Goal: Book appointment/travel/reservation

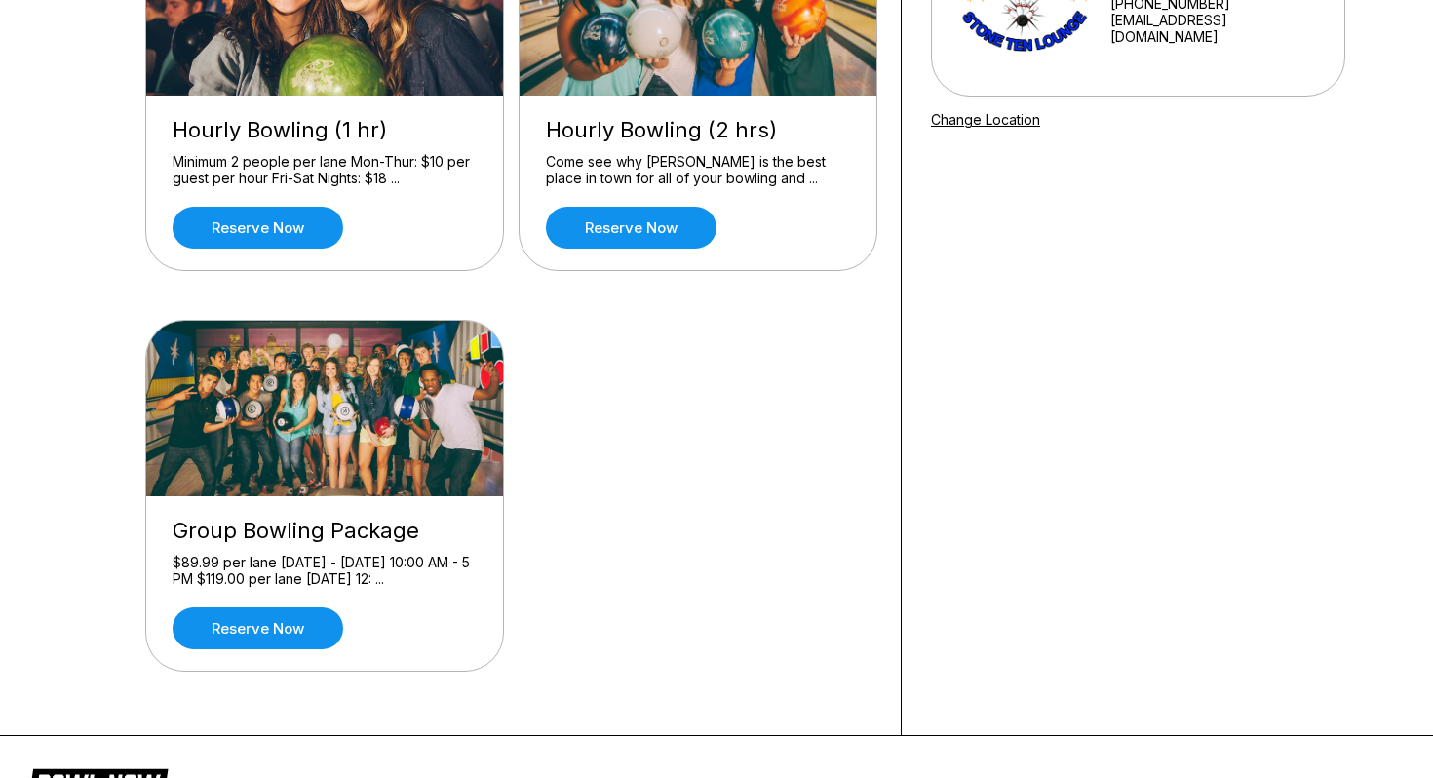
scroll to position [293, 0]
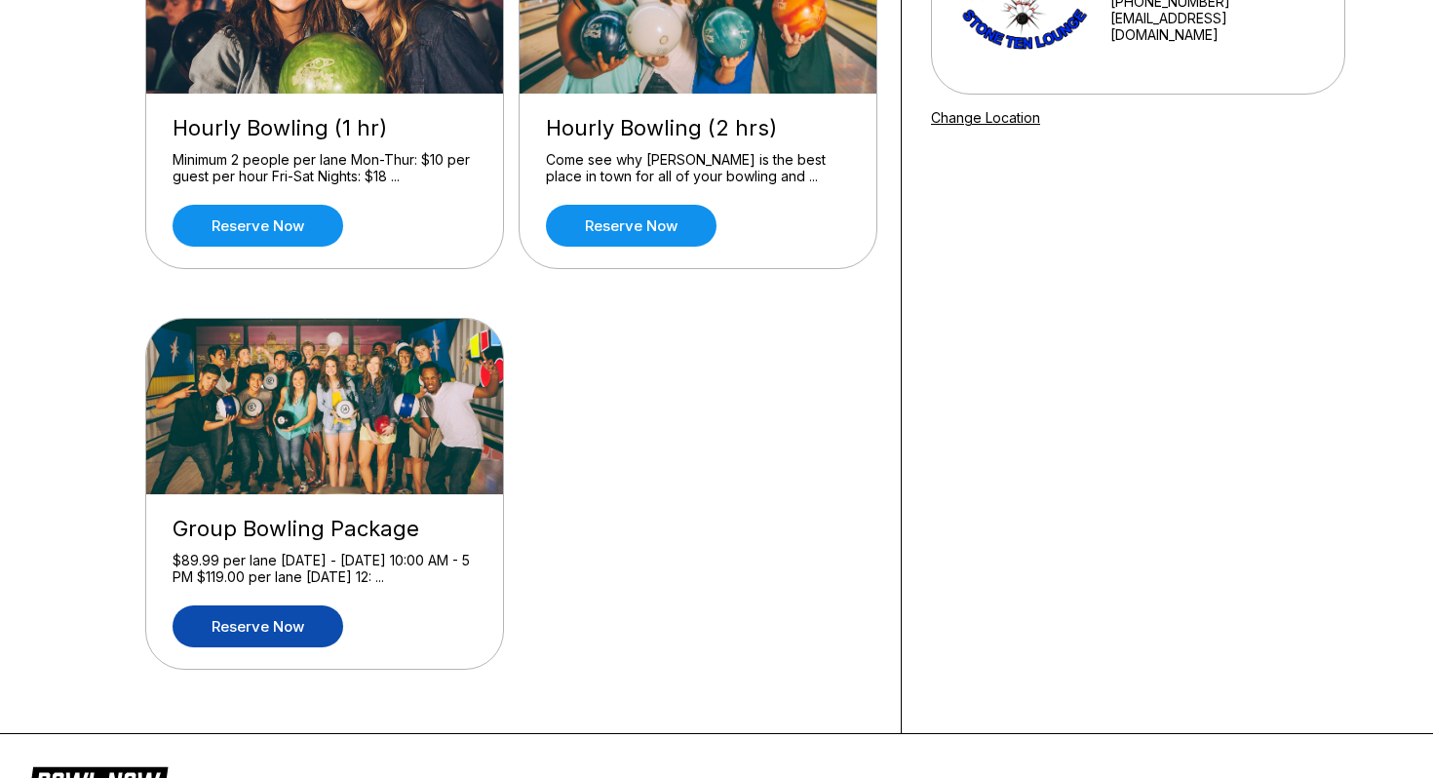
click at [319, 636] on link "Reserve now" at bounding box center [258, 626] width 171 height 42
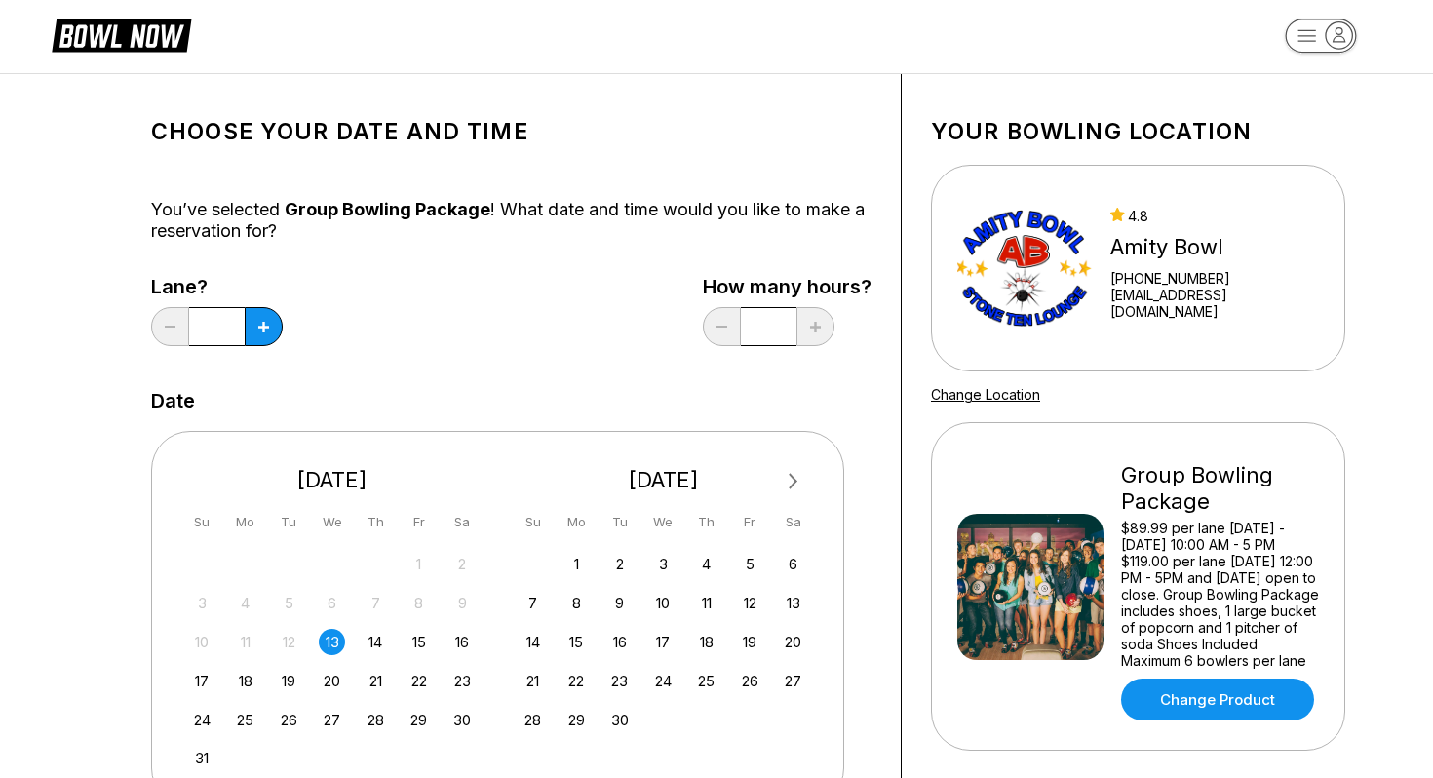
scroll to position [19, 0]
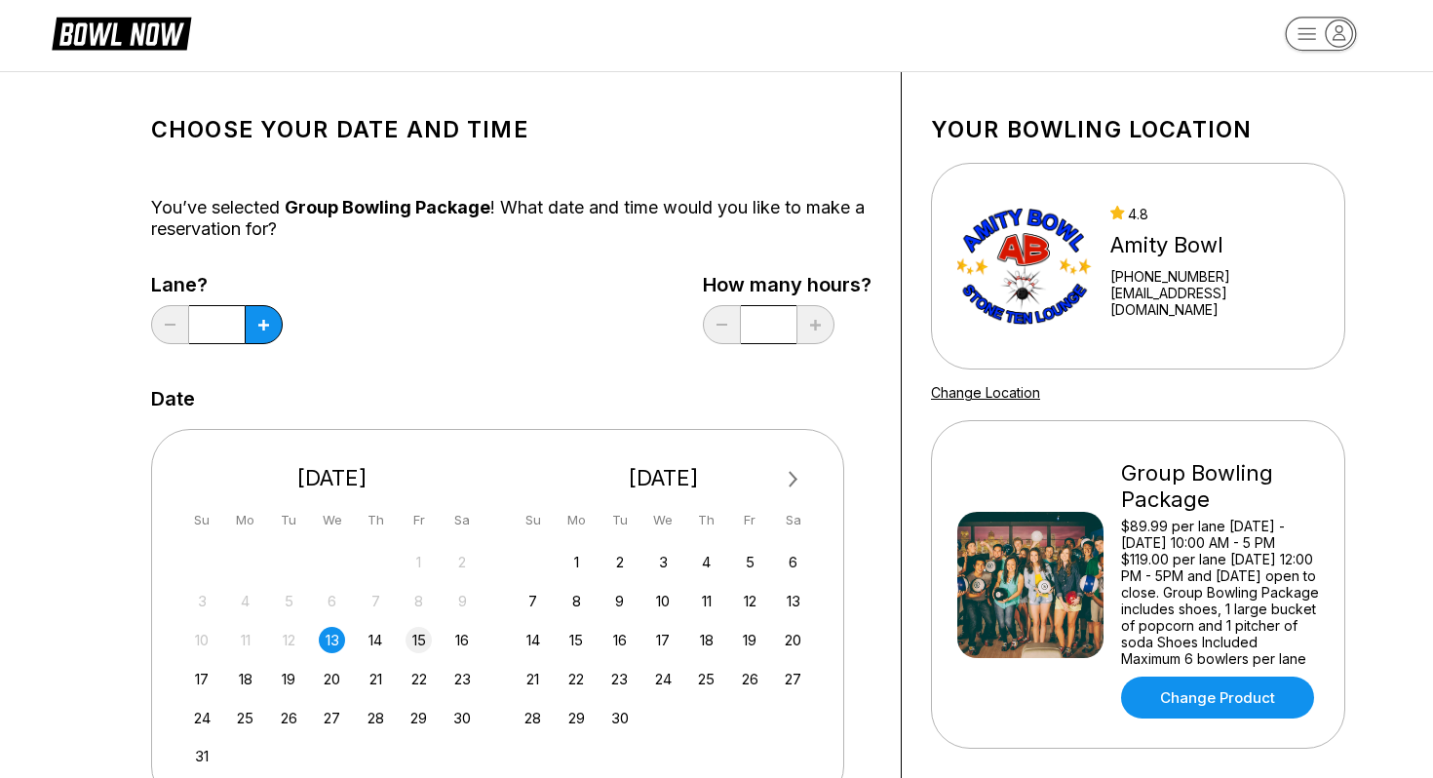
click at [422, 638] on div "15" at bounding box center [418, 640] width 26 height 26
click at [365, 680] on div "21" at bounding box center [376, 679] width 26 height 26
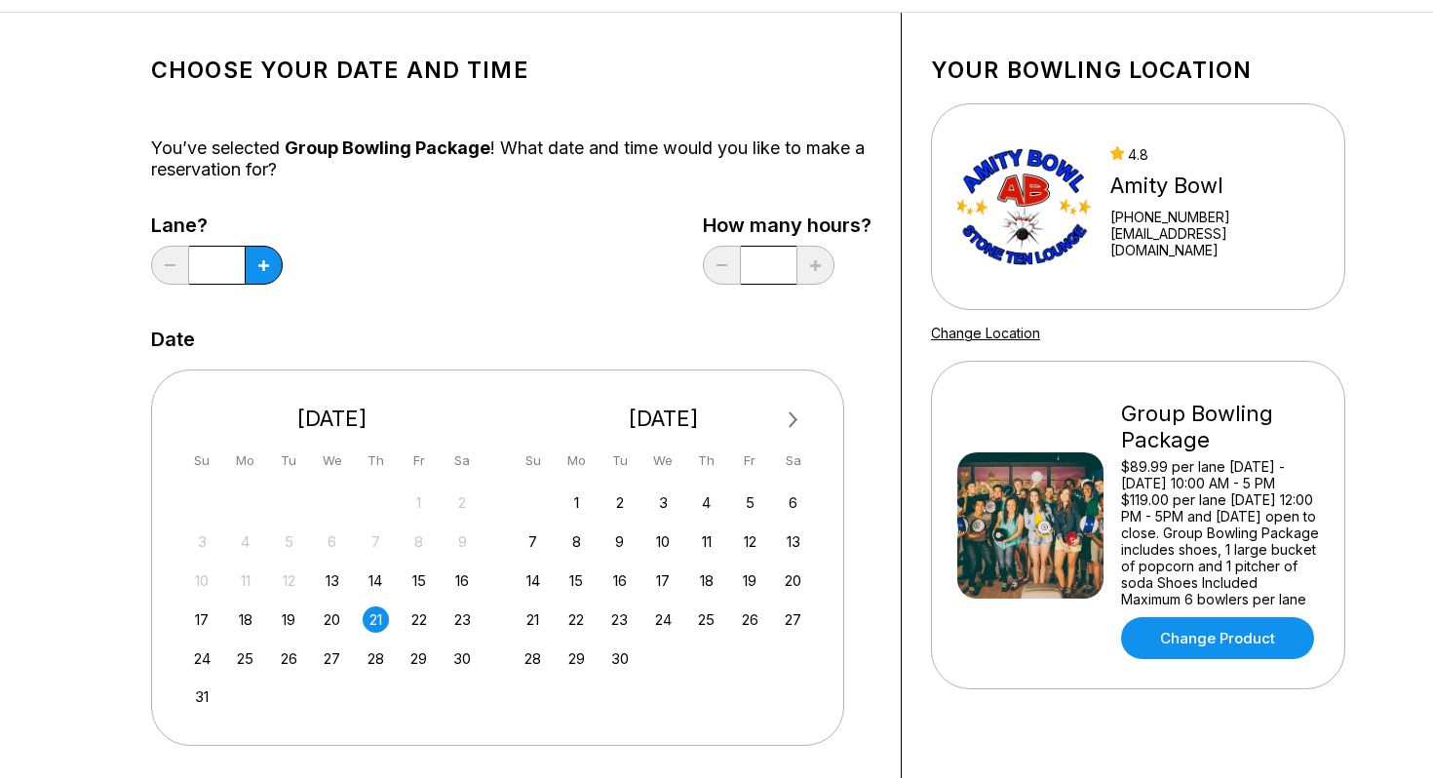
scroll to position [114, 0]
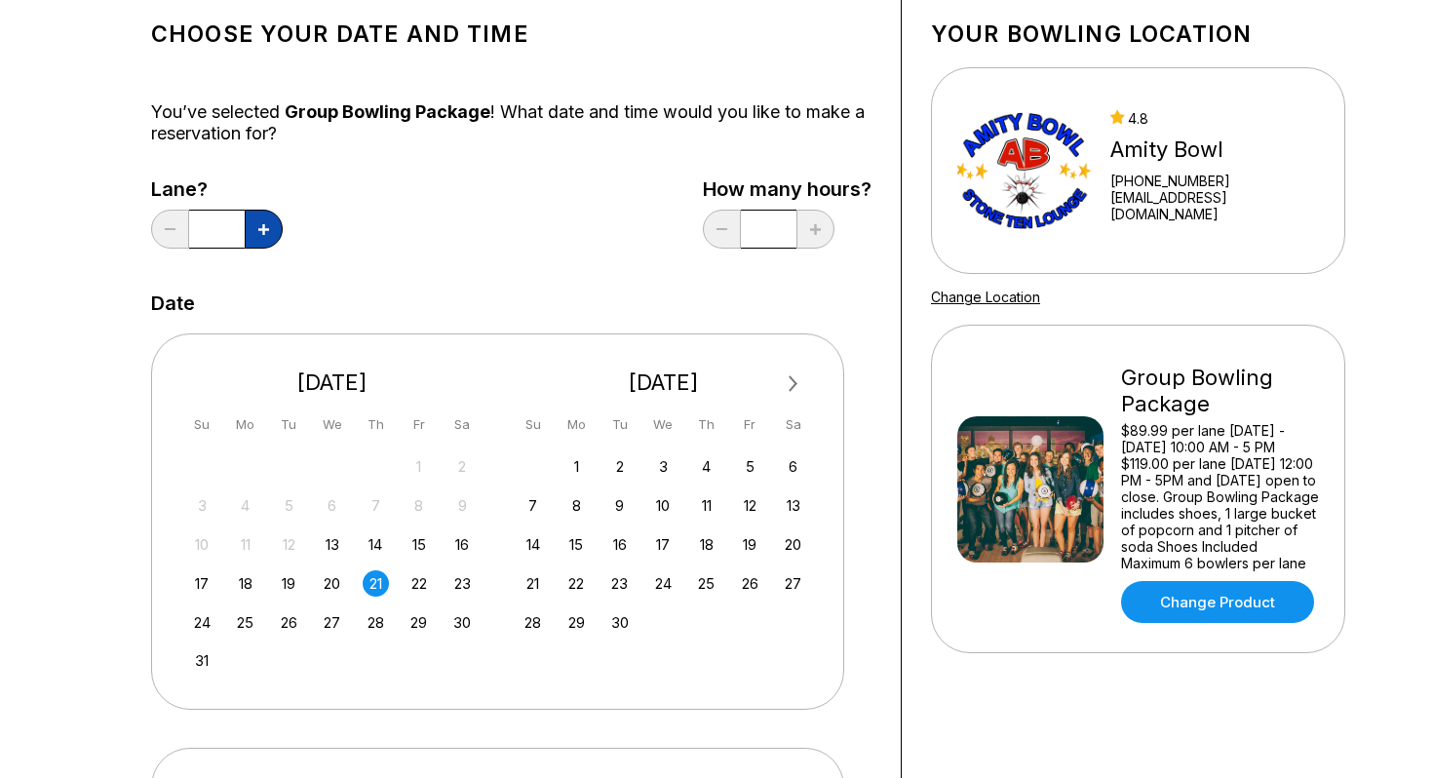
click at [253, 242] on button at bounding box center [264, 229] width 38 height 39
type input "*"
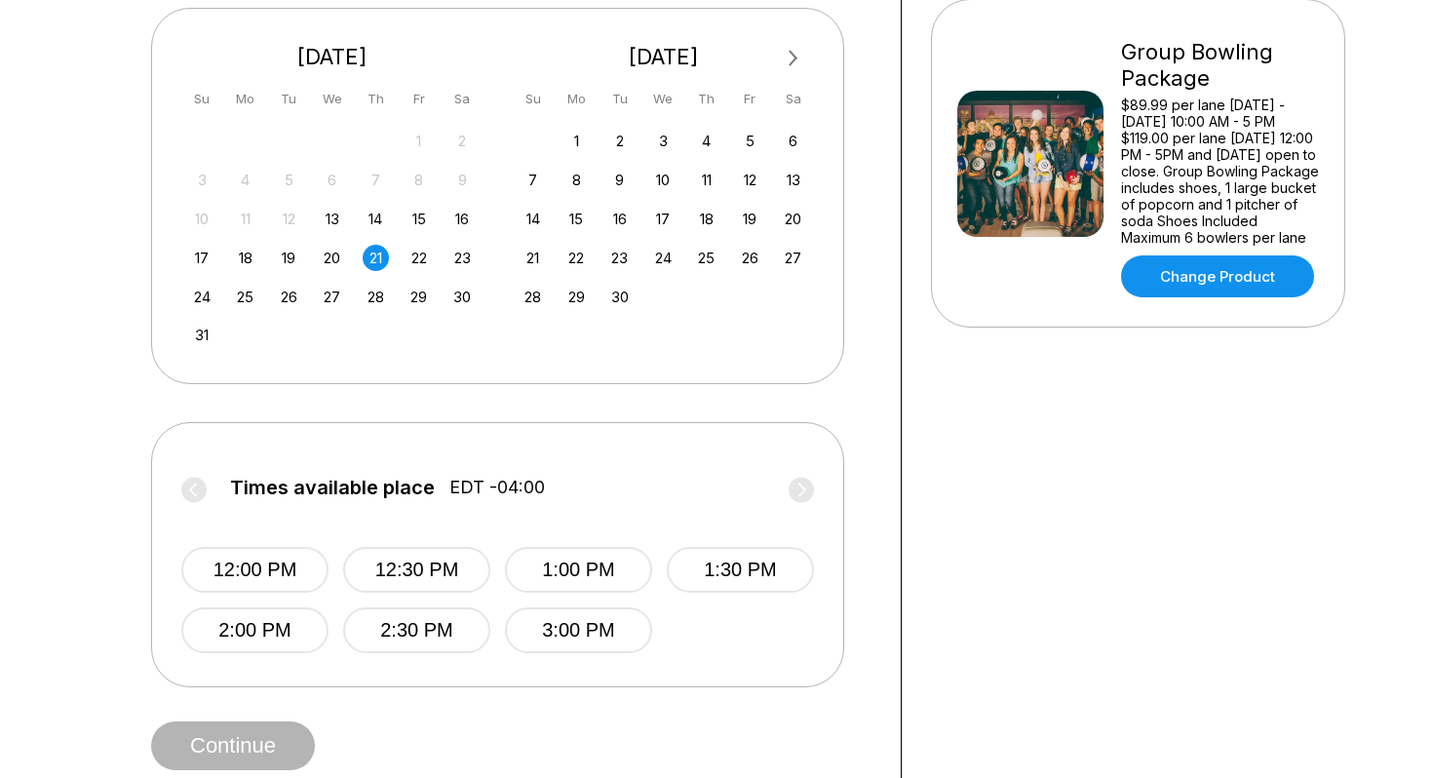
scroll to position [0, 0]
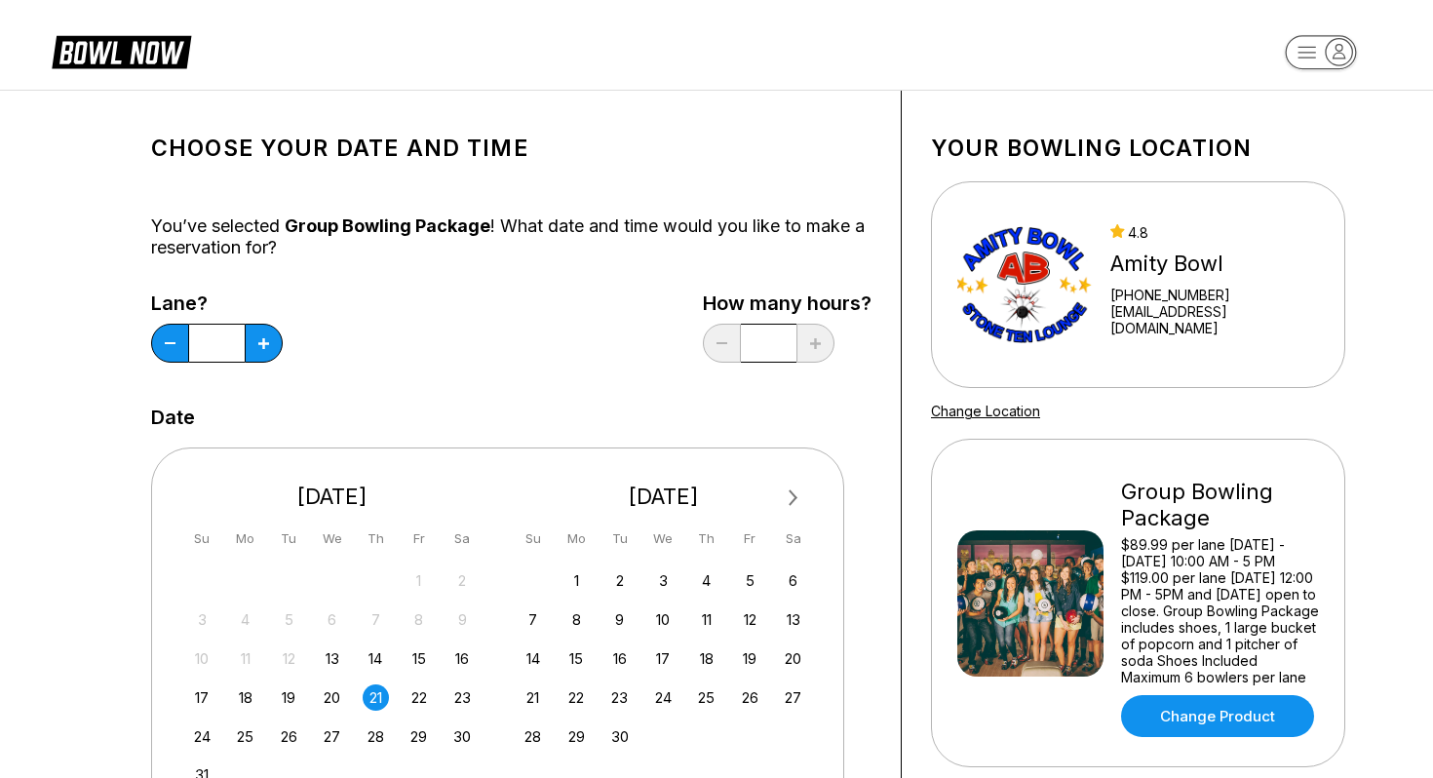
click at [738, 553] on div "[DATE] Su Mo Tu We Th Fr Sa" at bounding box center [664, 511] width 302 height 96
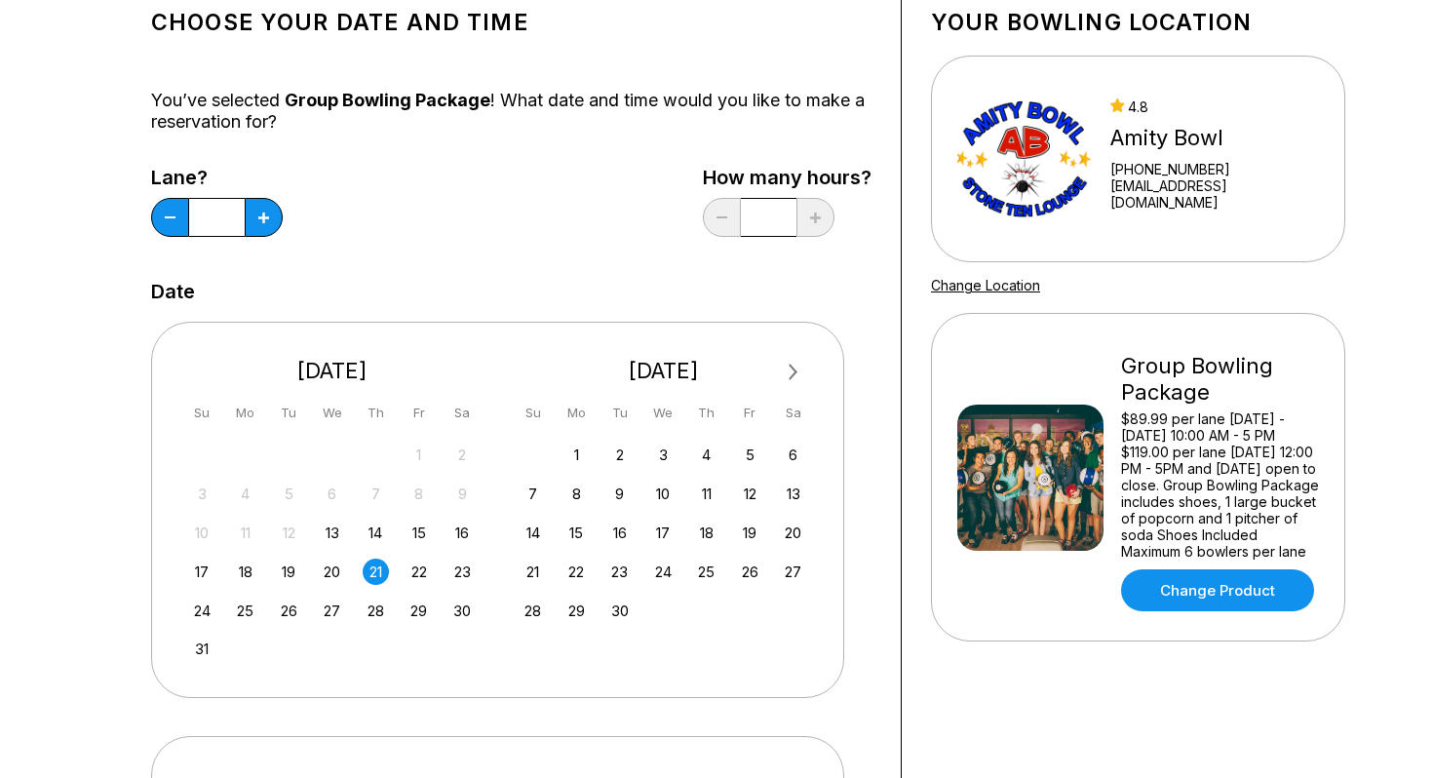
scroll to position [127, 0]
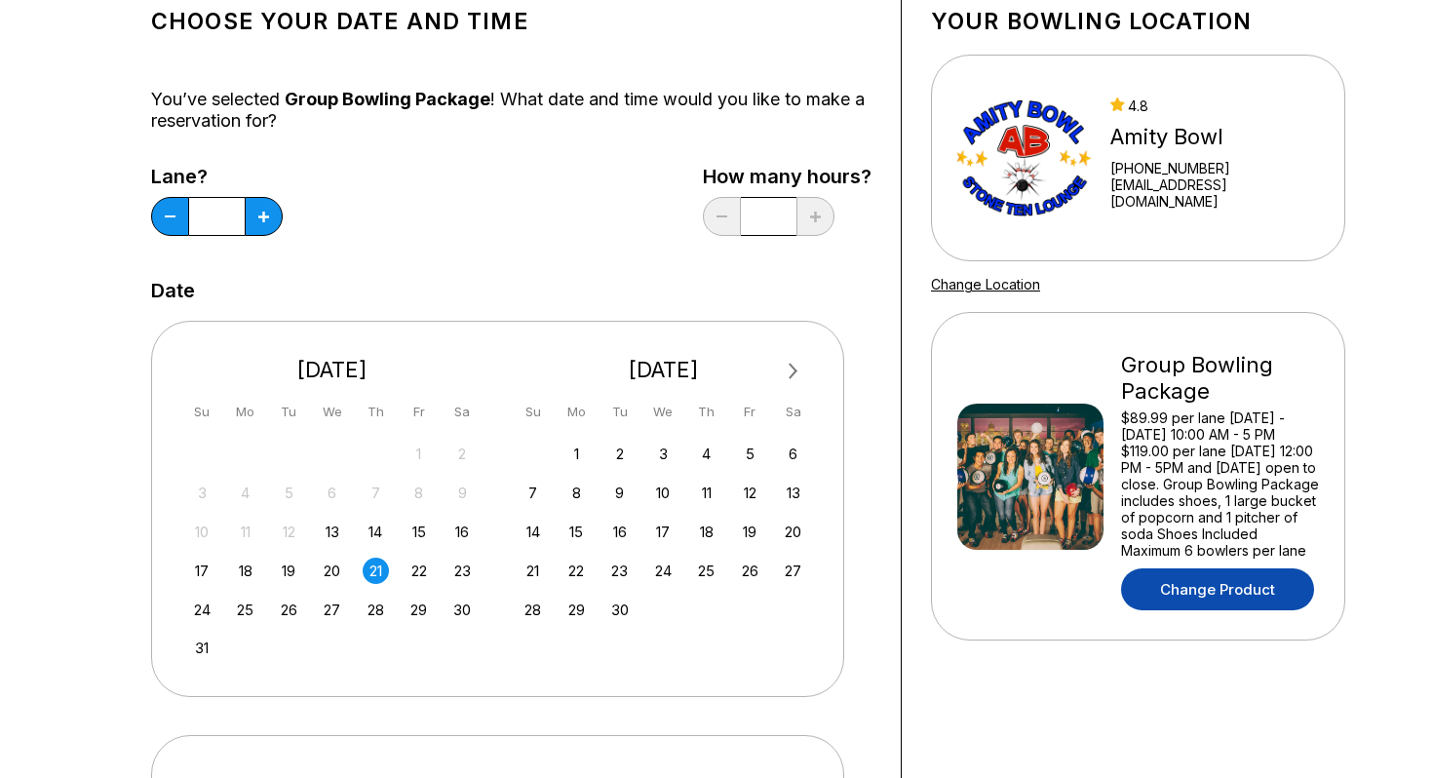
click at [1219, 591] on link "Change Product" at bounding box center [1217, 589] width 193 height 42
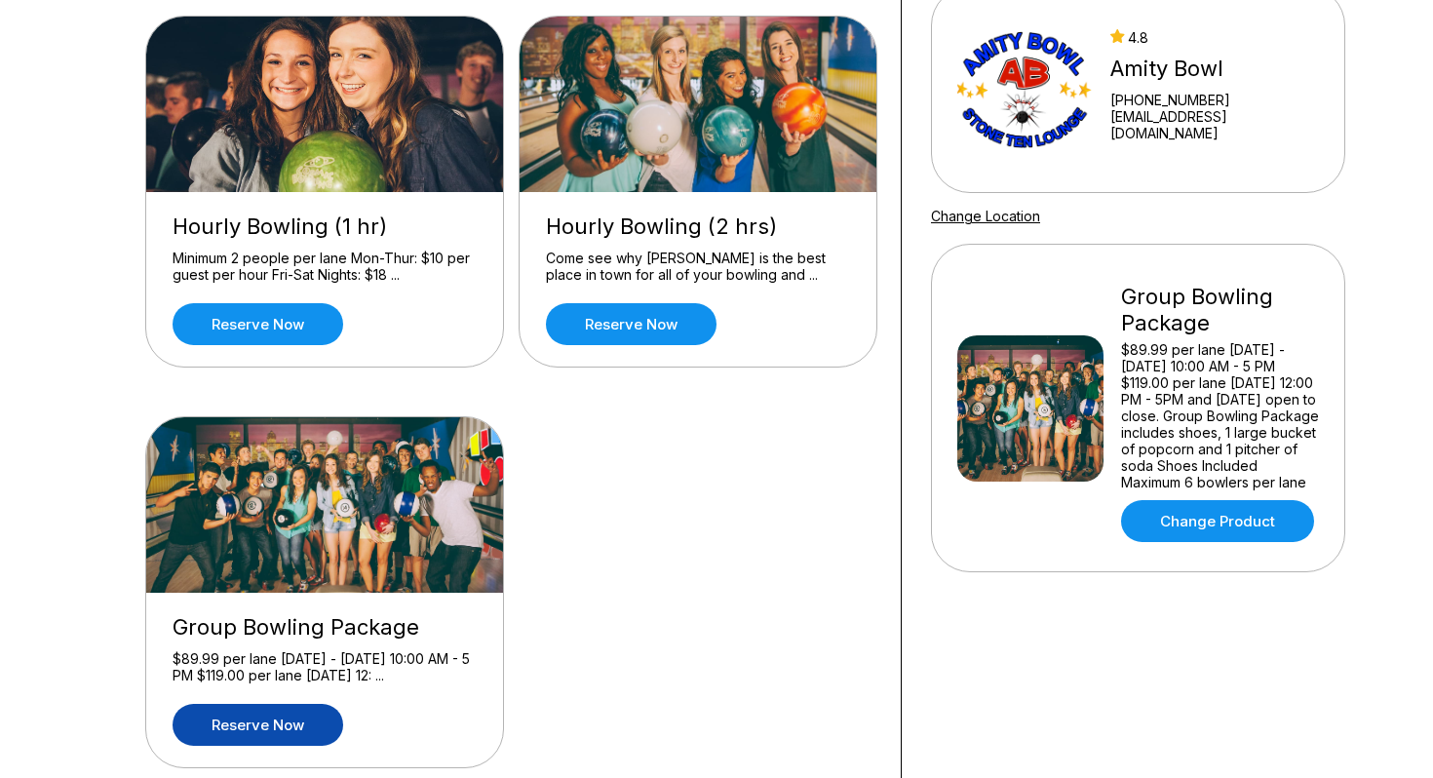
scroll to position [265, 0]
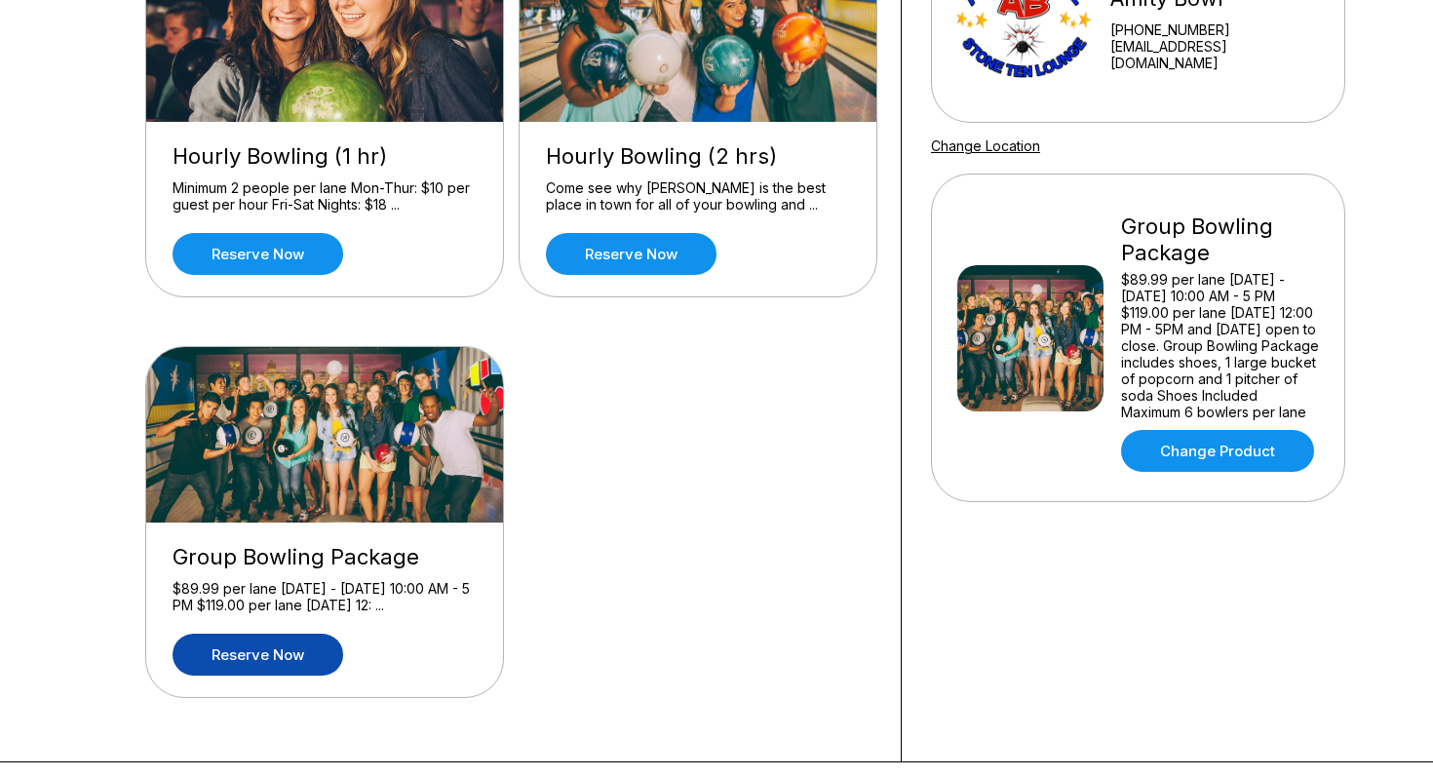
click at [314, 667] on link "Reserve now" at bounding box center [258, 655] width 171 height 42
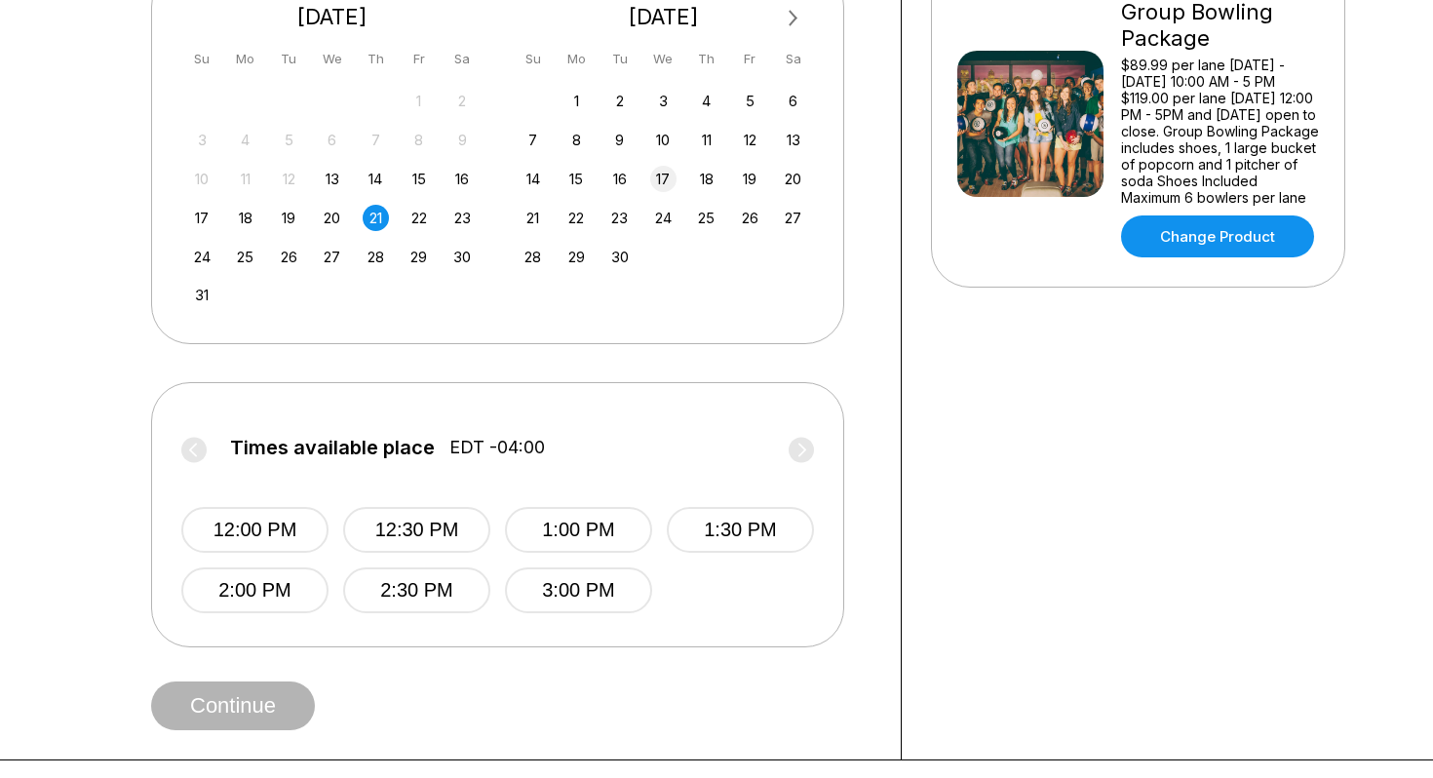
scroll to position [581, 0]
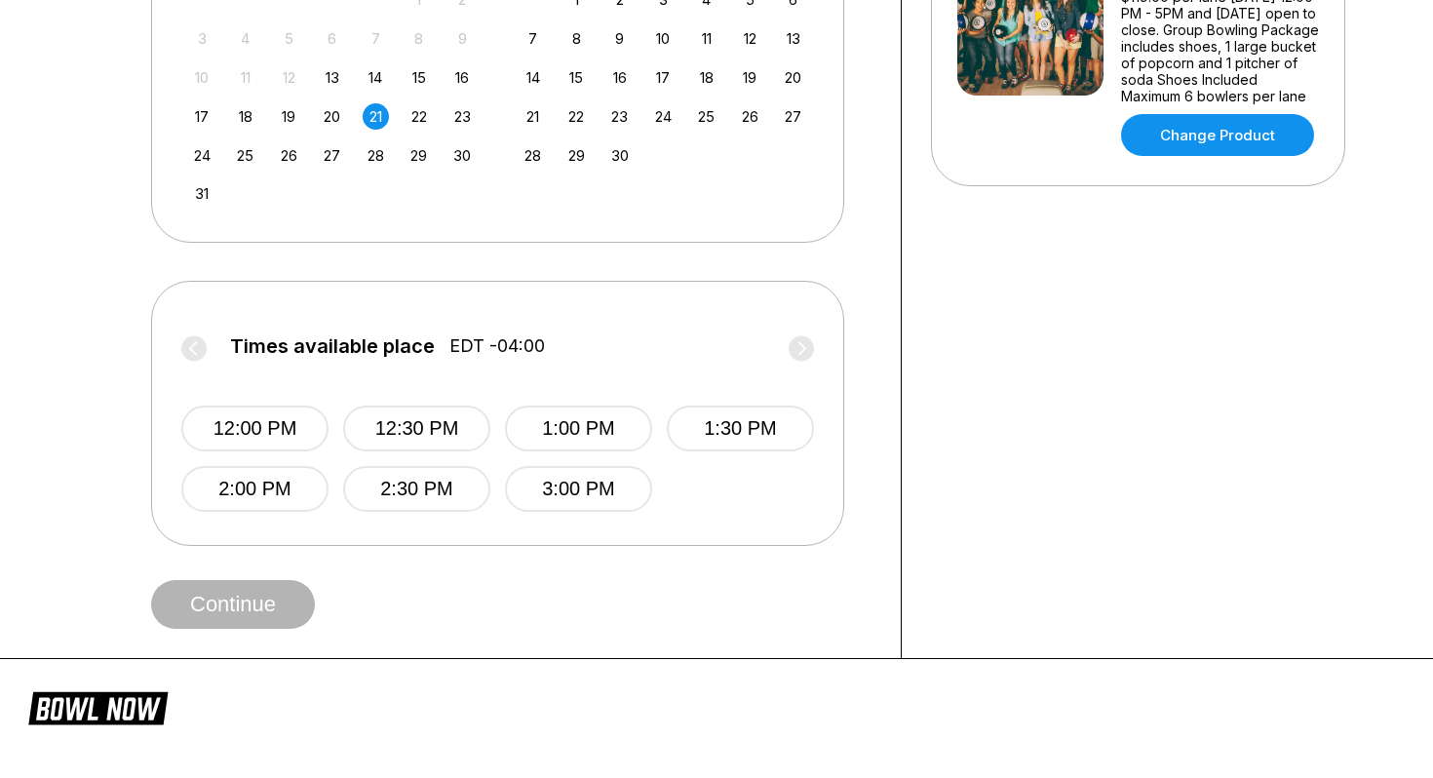
click at [795, 344] on label "Times available place EDT -04:00" at bounding box center [497, 350] width 633 height 31
click at [801, 347] on label "Times available place EDT -04:00" at bounding box center [497, 350] width 633 height 31
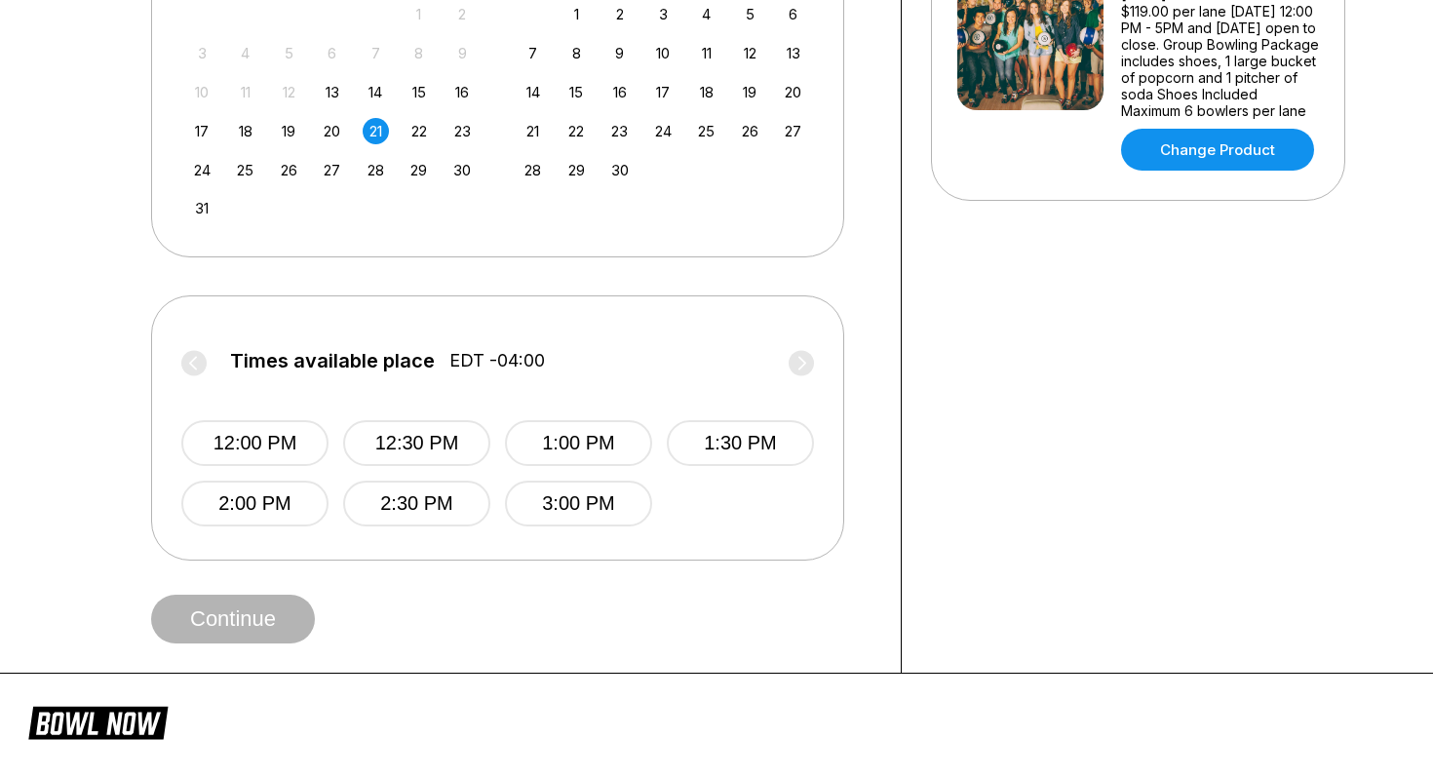
scroll to position [564, 0]
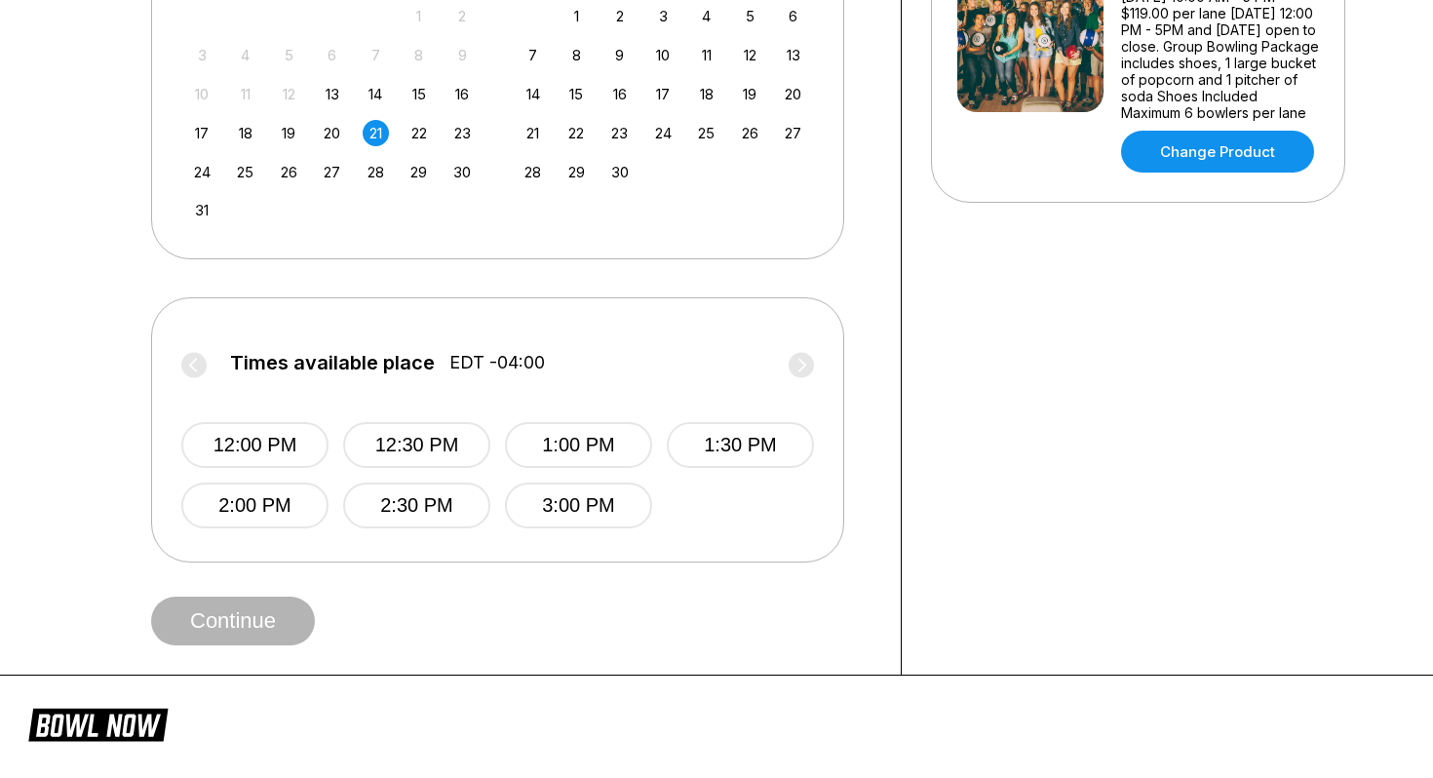
click at [510, 360] on span "EDT -04:00" at bounding box center [497, 362] width 96 height 21
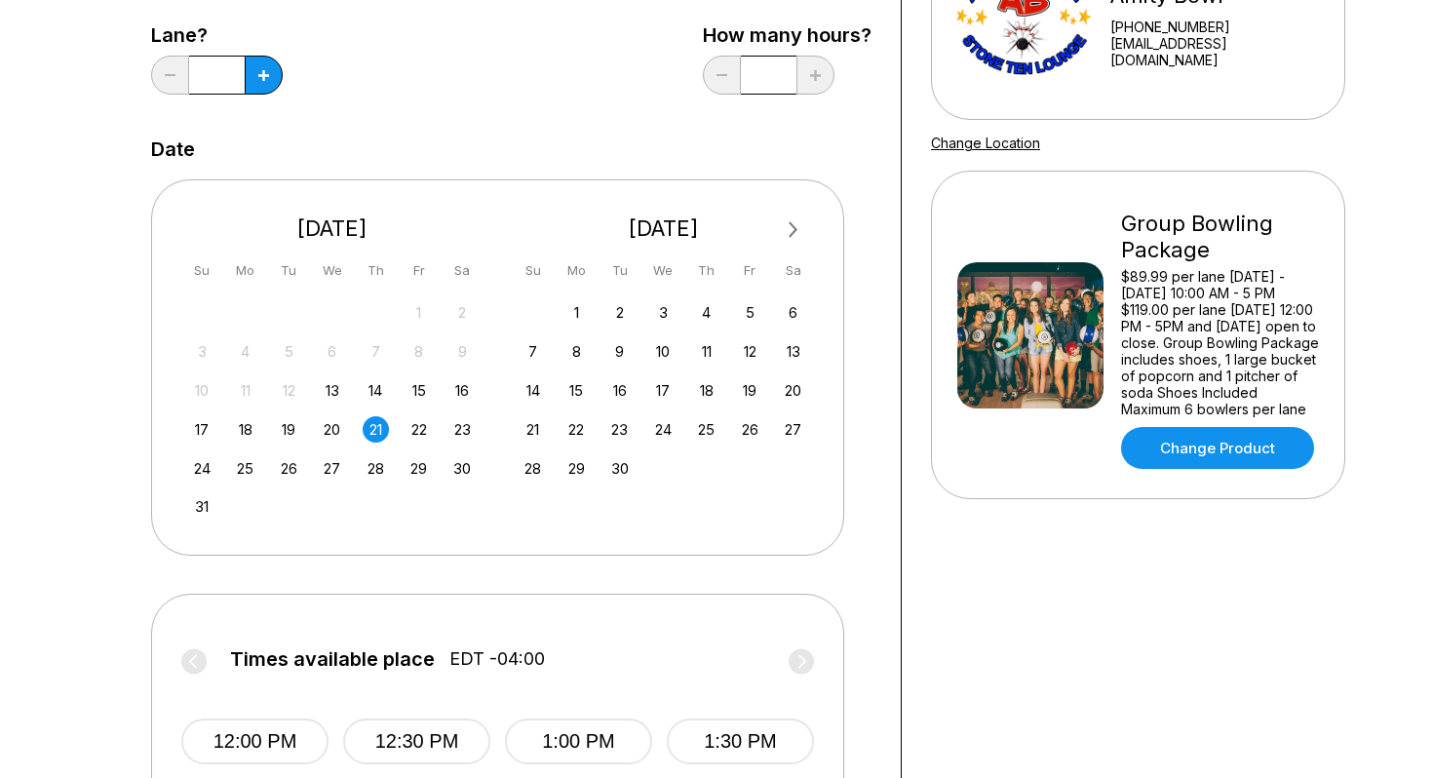
scroll to position [123, 0]
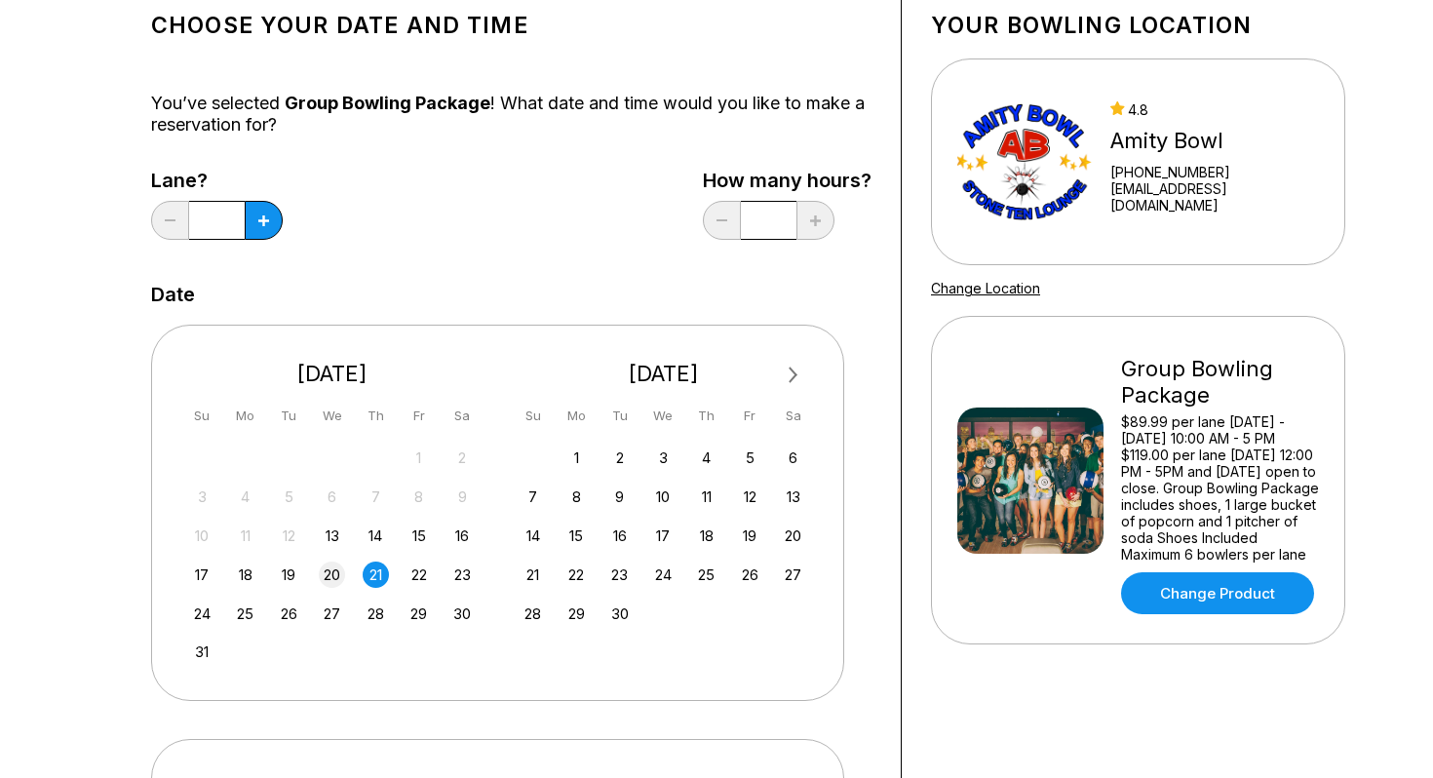
click at [339, 582] on div "20" at bounding box center [332, 574] width 26 height 26
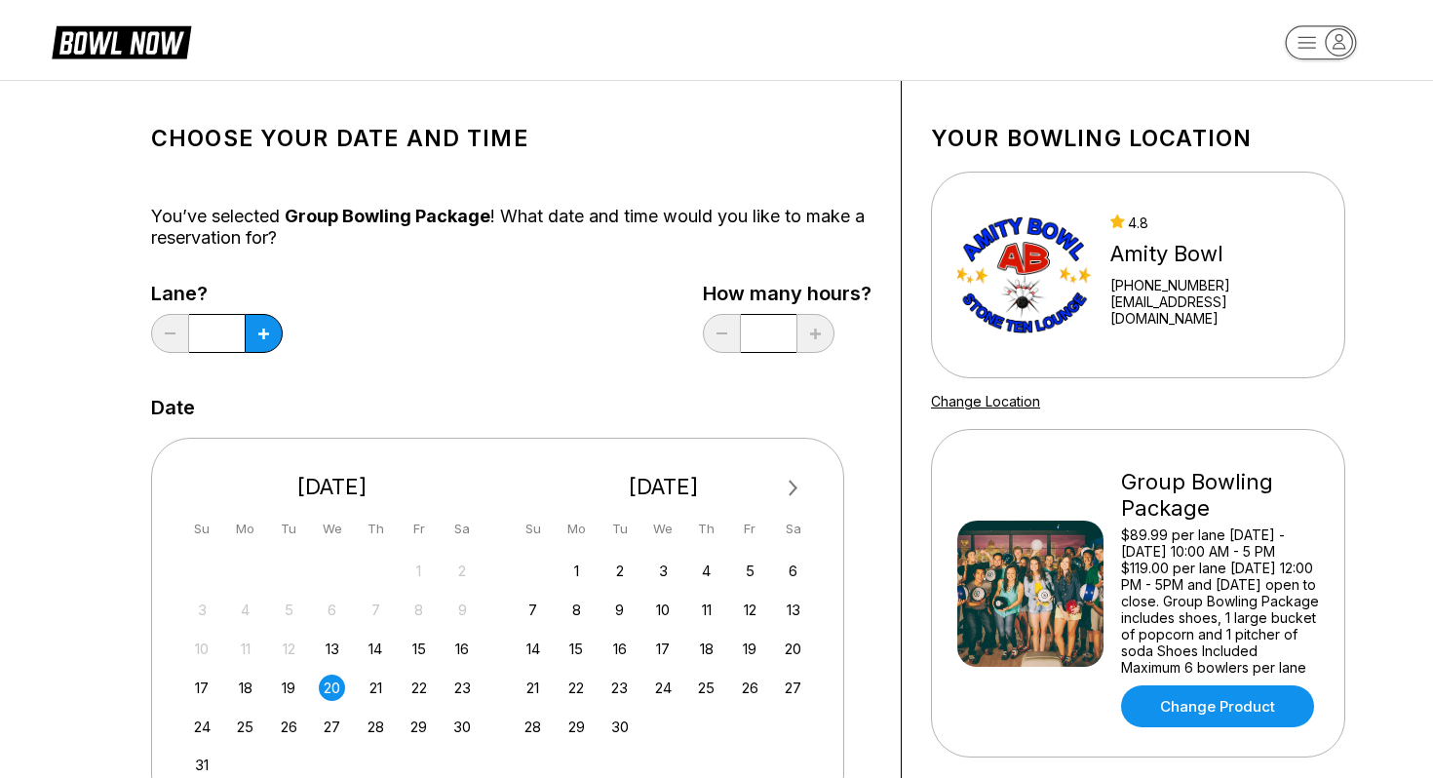
scroll to position [0, 0]
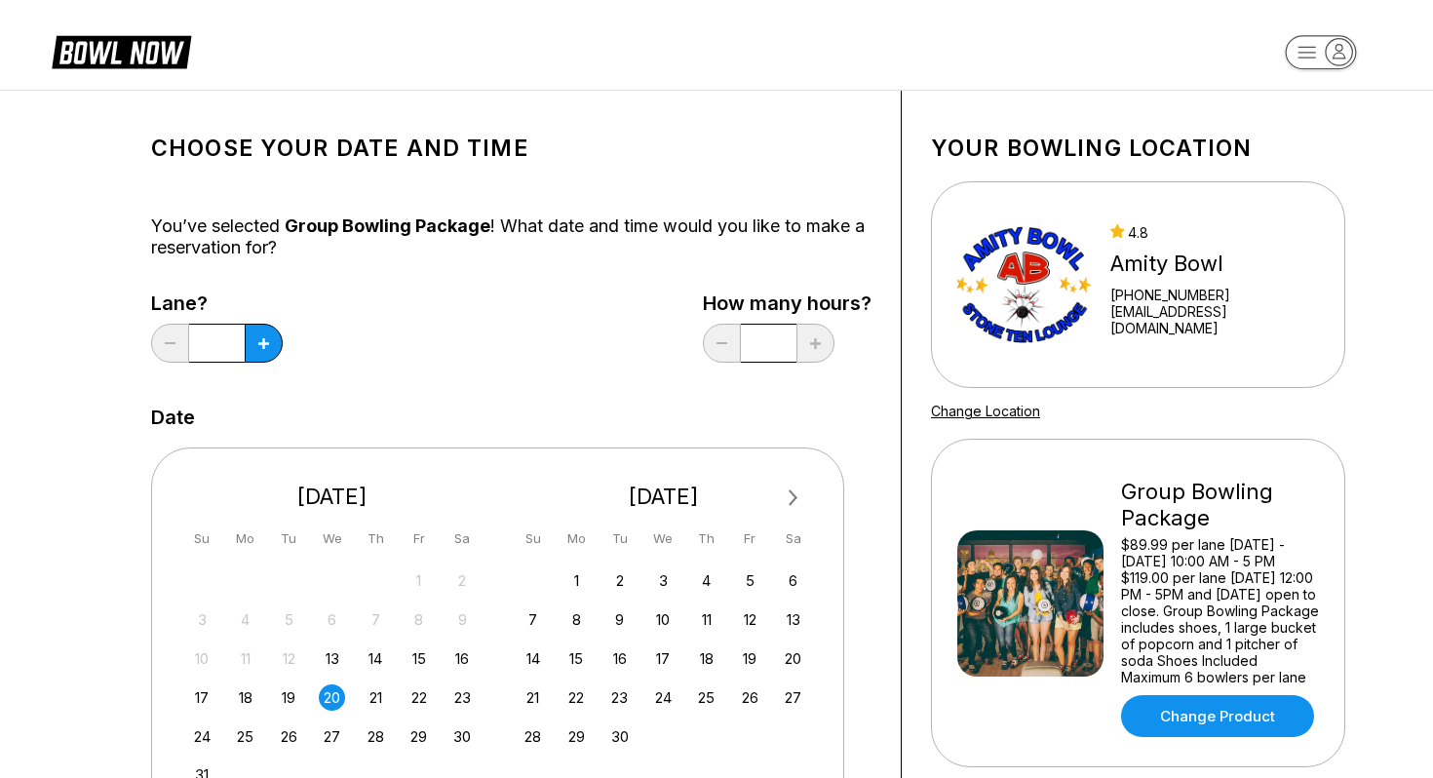
click at [374, 705] on div "21" at bounding box center [376, 697] width 26 height 26
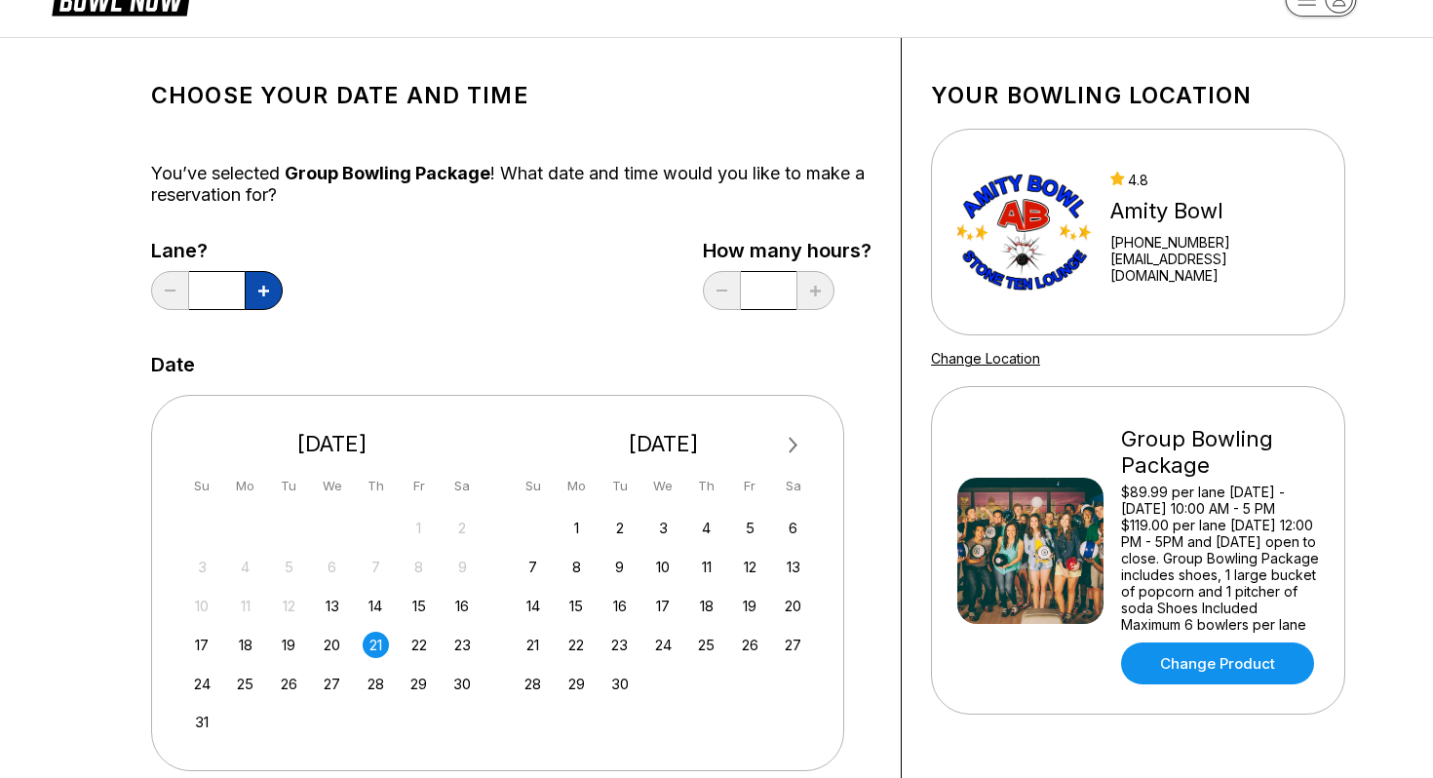
click at [274, 297] on button at bounding box center [264, 290] width 38 height 39
click at [186, 300] on button at bounding box center [170, 290] width 38 height 39
type input "*"
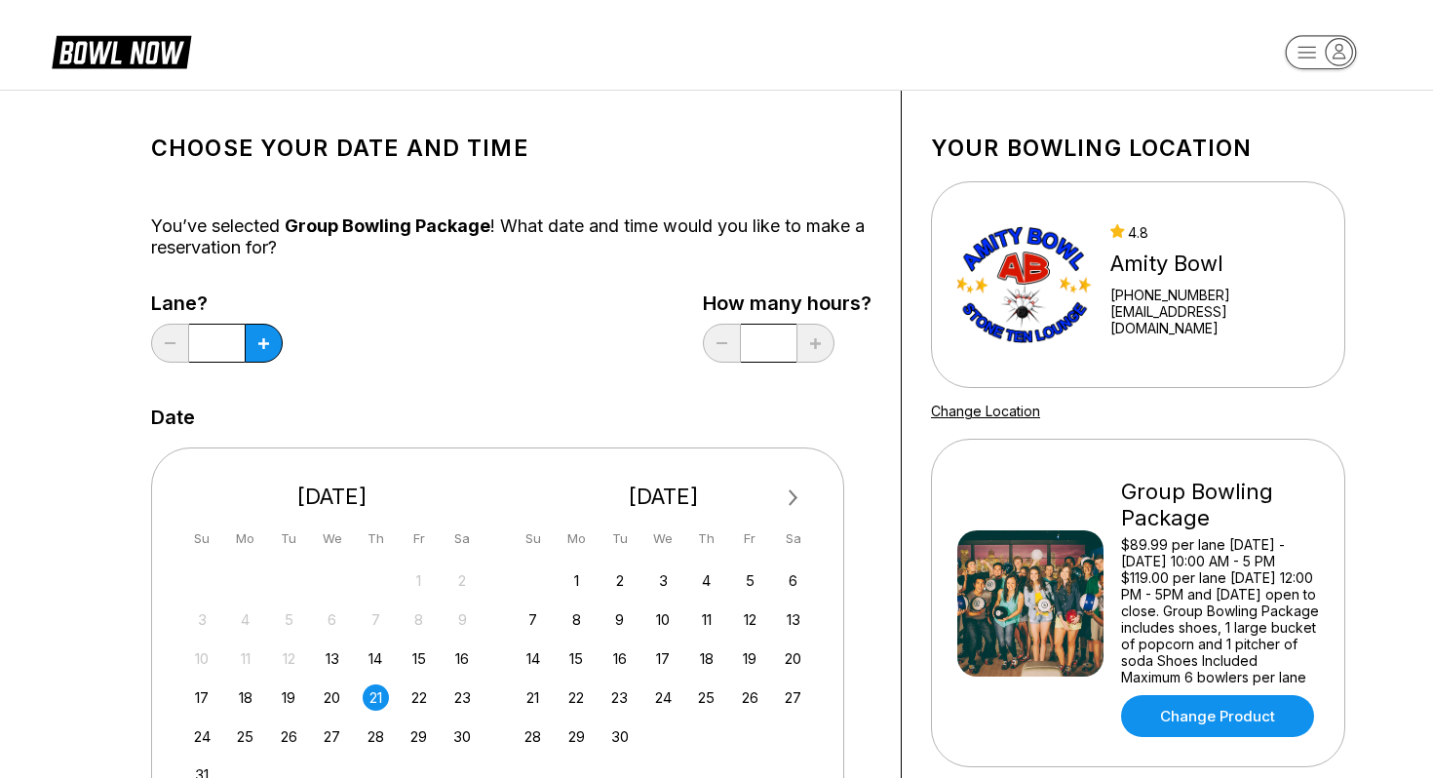
click at [144, 46] on icon at bounding box center [135, 53] width 49 height 22
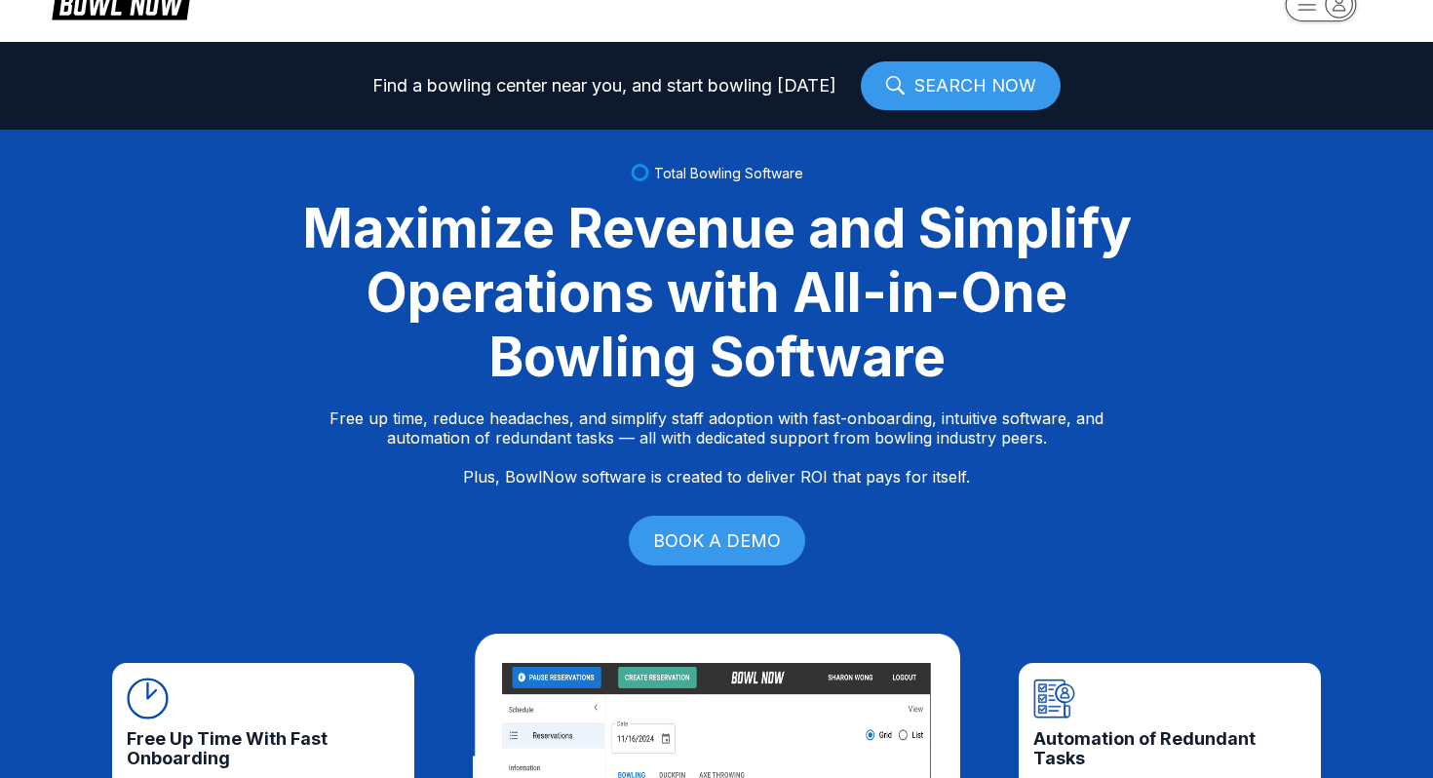
scroll to position [53, 0]
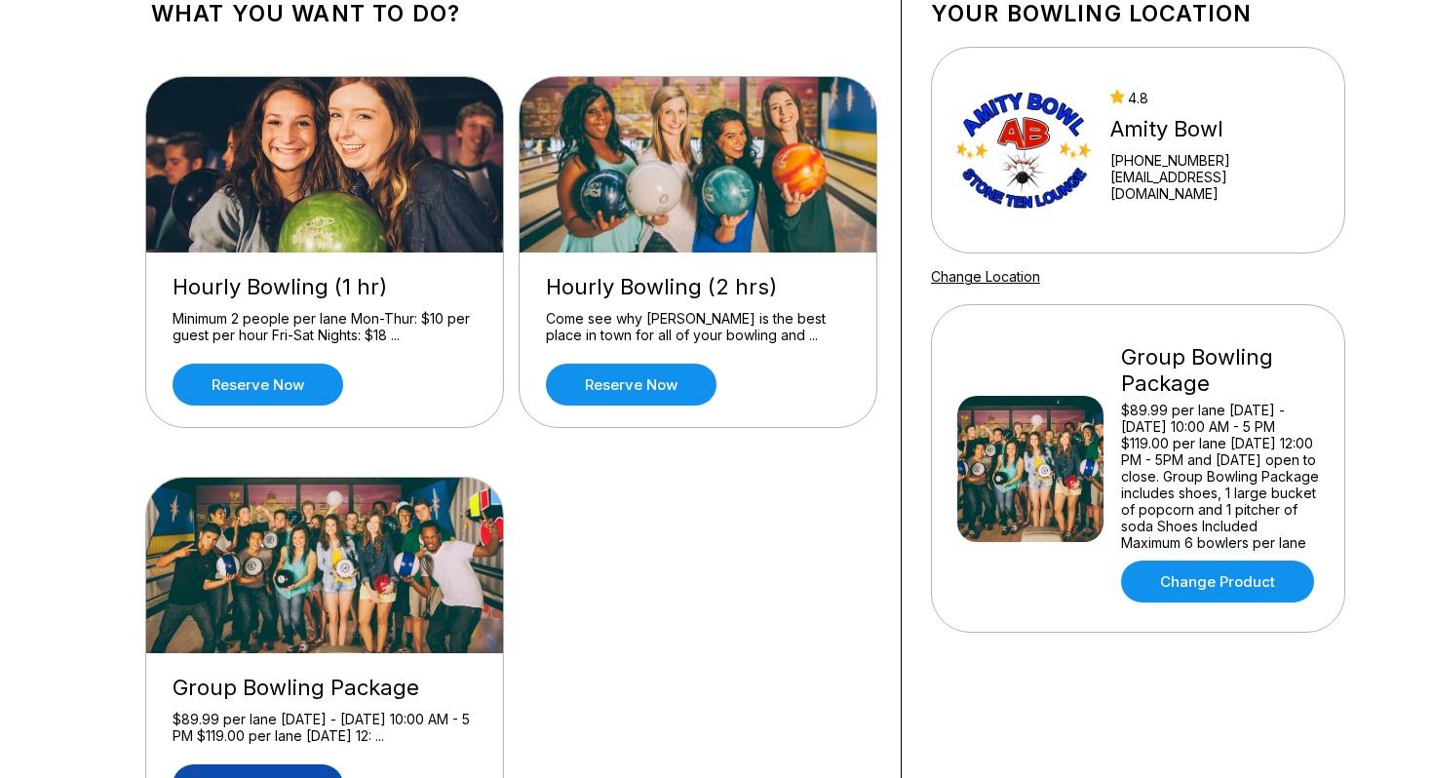
scroll to position [137, 0]
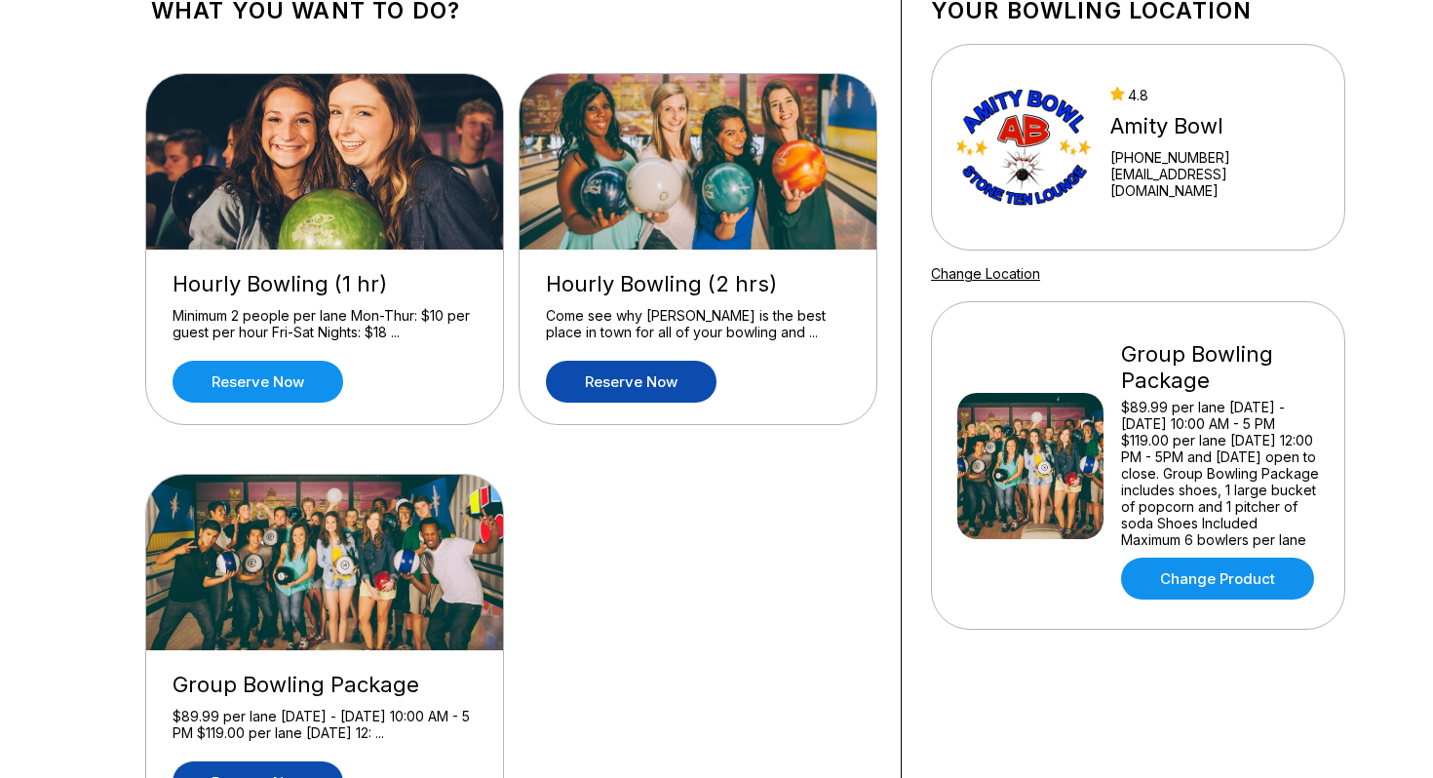
click at [605, 372] on link "Reserve now" at bounding box center [631, 382] width 171 height 42
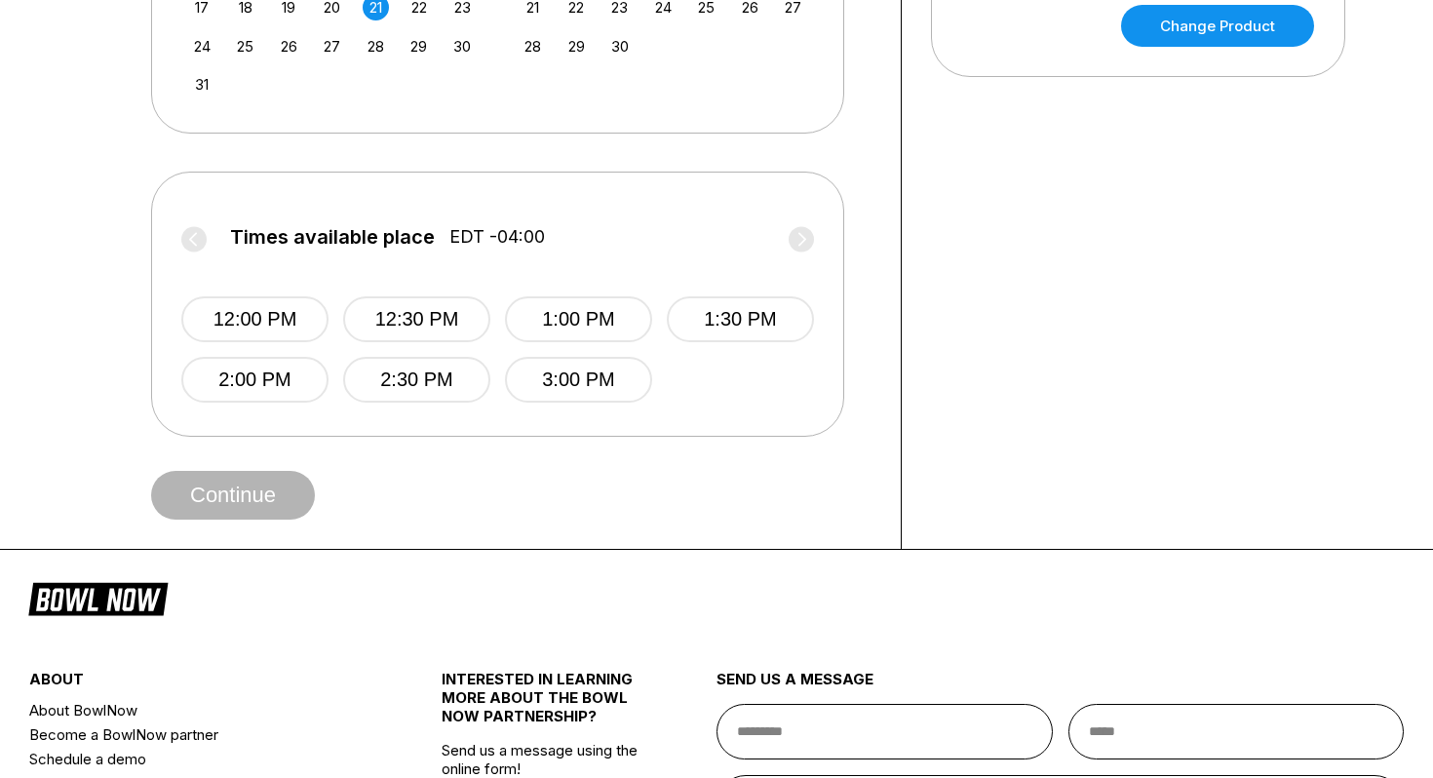
scroll to position [740, 0]
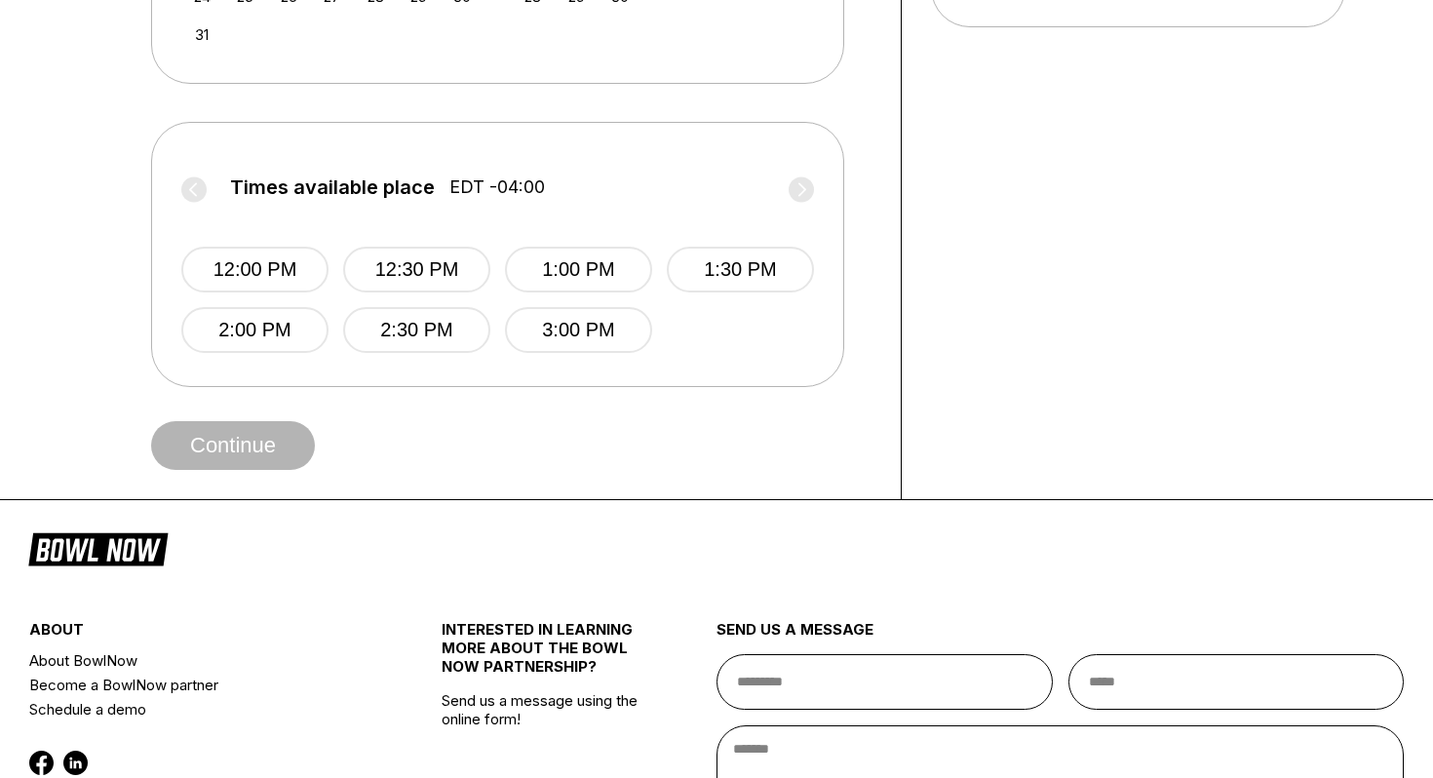
click at [793, 183] on label "Times available place EDT -04:00" at bounding box center [497, 191] width 633 height 31
click at [557, 316] on button "3:00 PM" at bounding box center [578, 330] width 147 height 46
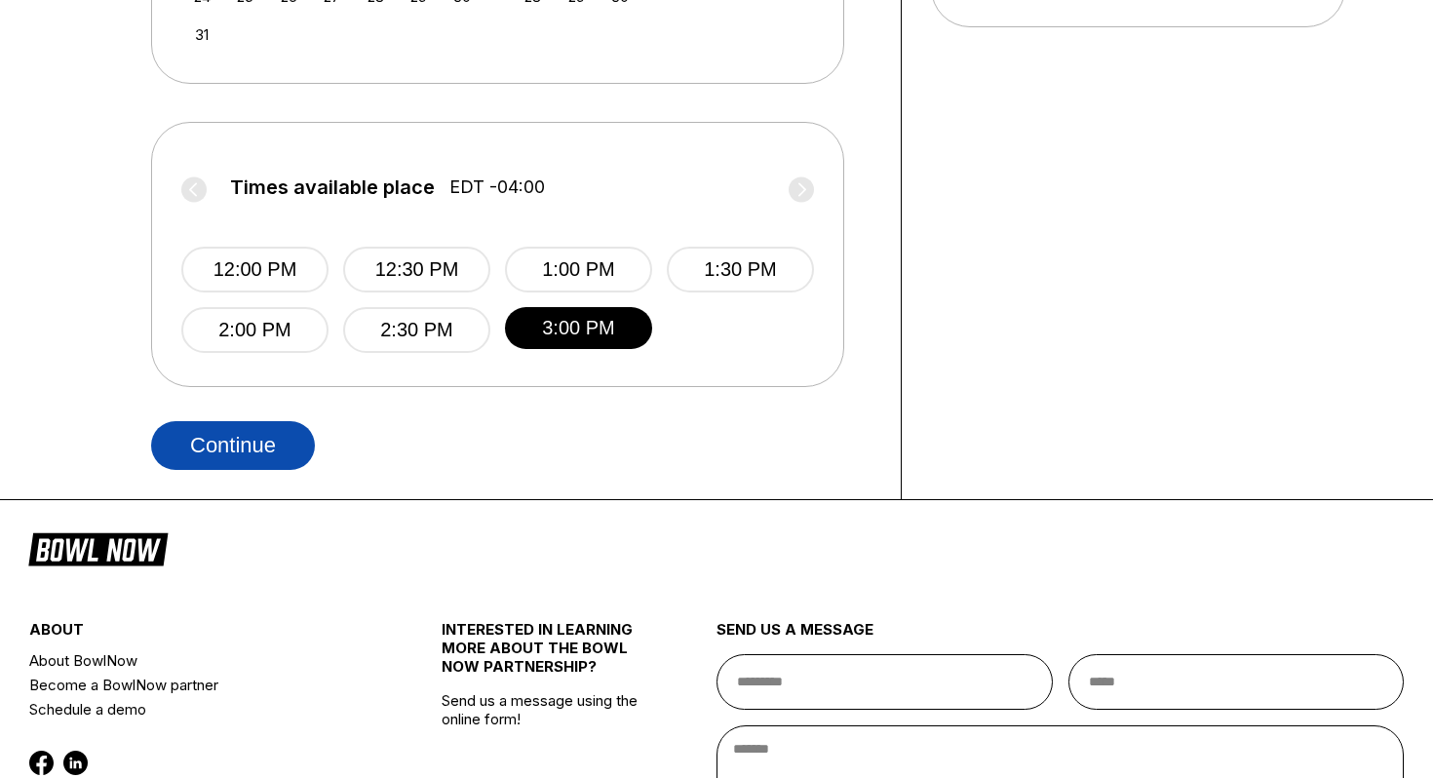
click at [237, 445] on button "Continue" at bounding box center [233, 445] width 164 height 49
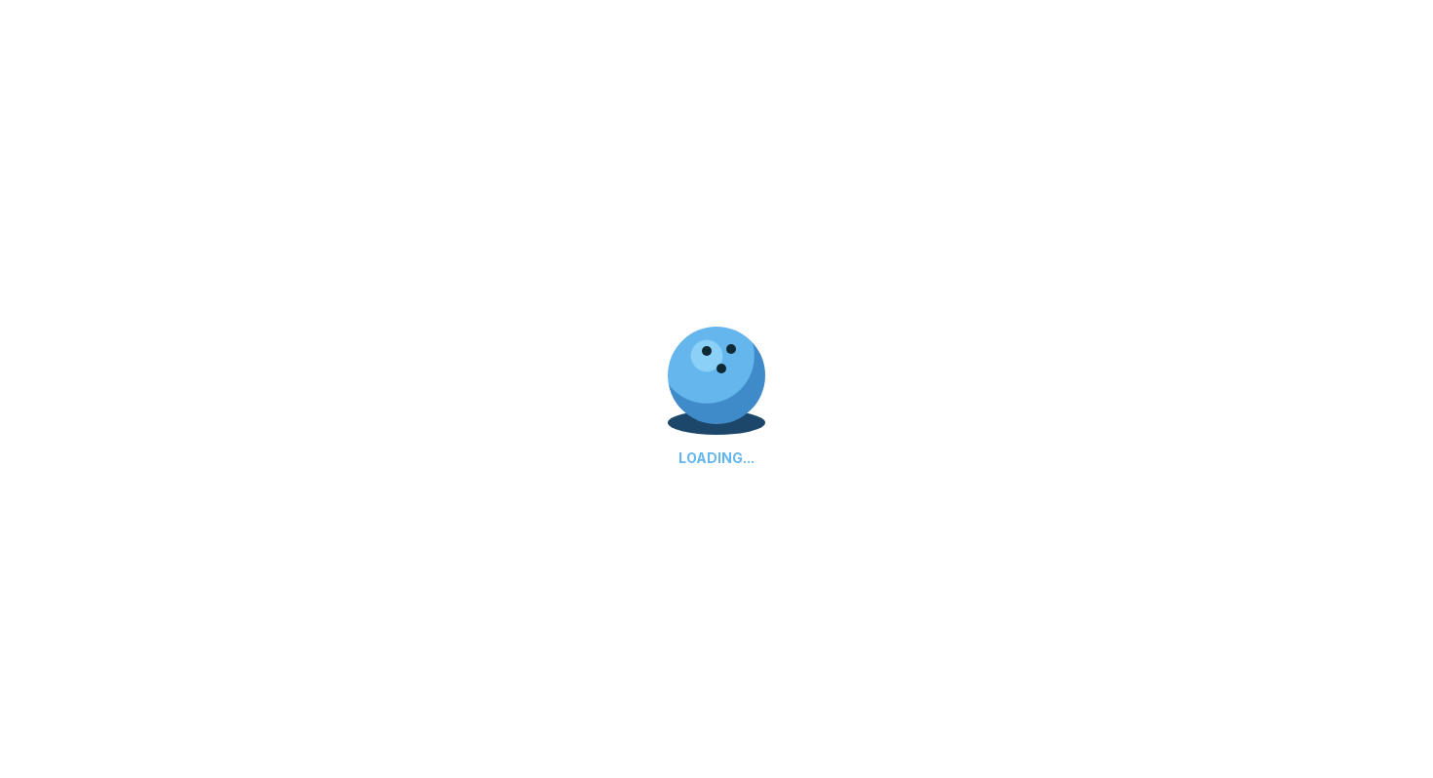
select select "**"
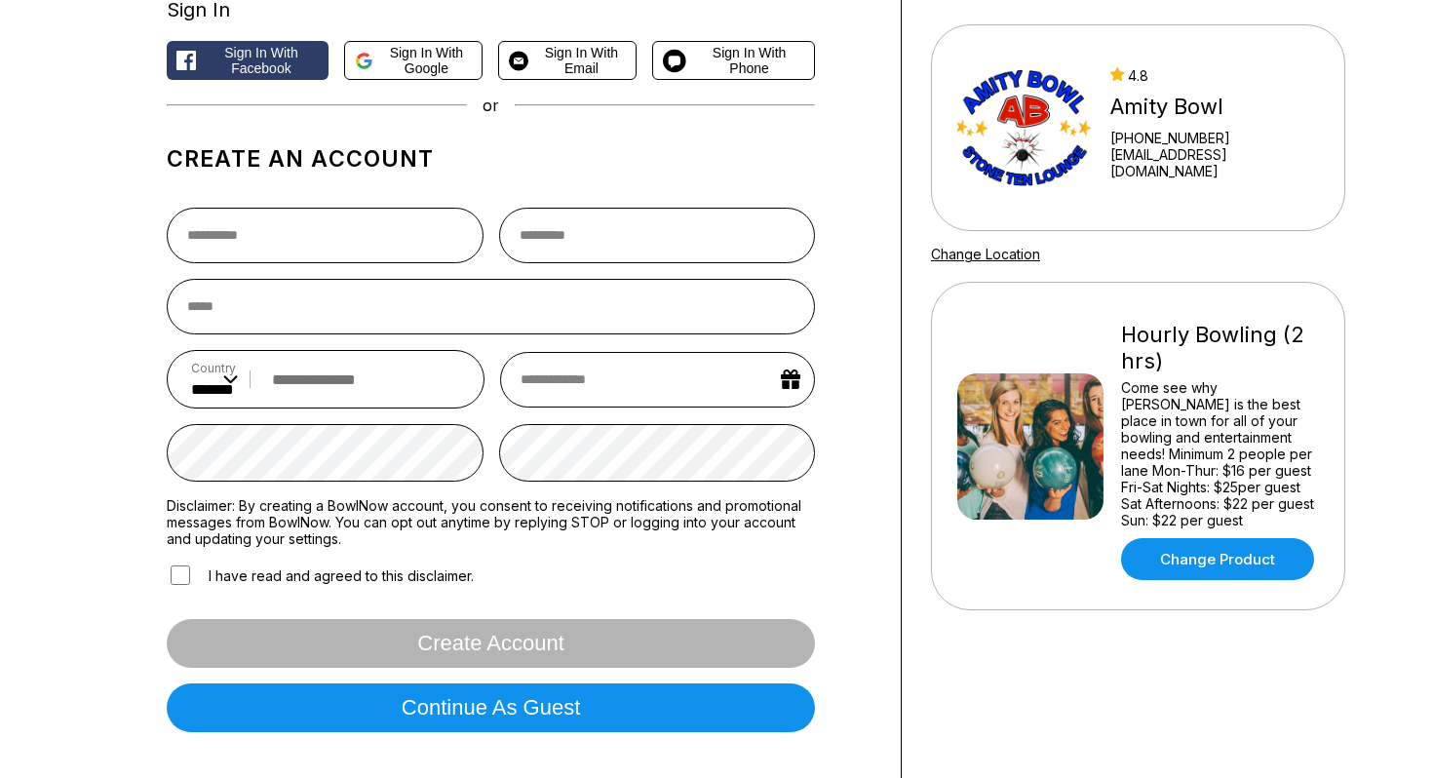
scroll to position [0, 0]
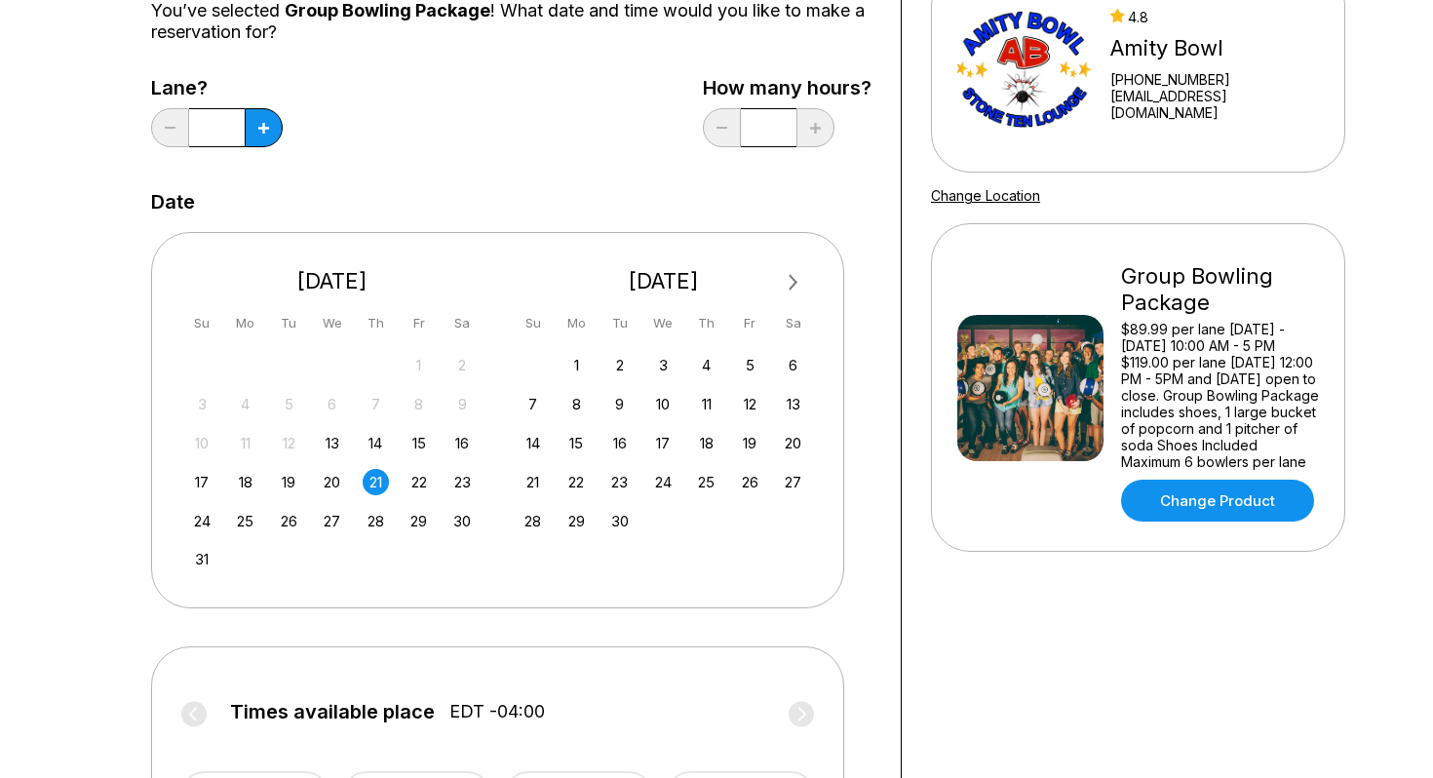
scroll to position [217, 0]
